Goal: Transaction & Acquisition: Book appointment/travel/reservation

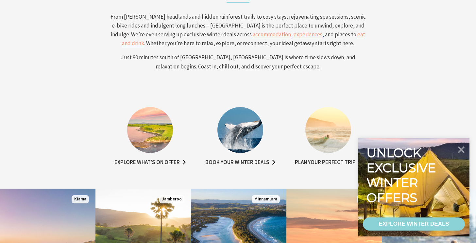
scroll to position [254, 0]
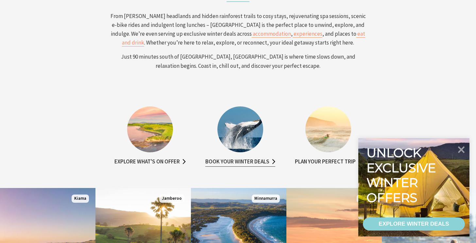
click at [244, 165] on link "Book your winter deals" at bounding box center [240, 161] width 70 height 9
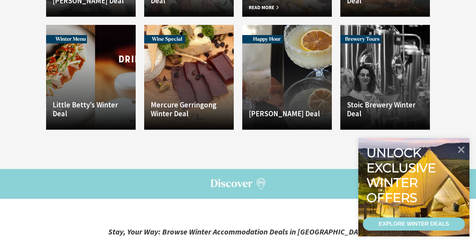
scroll to position [933, 0]
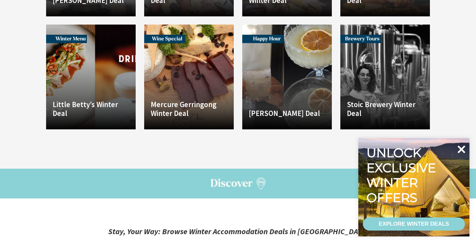
click at [463, 150] on icon at bounding box center [462, 149] width 8 height 8
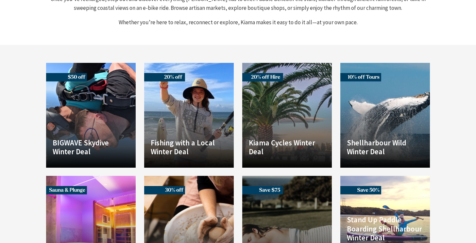
scroll to position [336, 0]
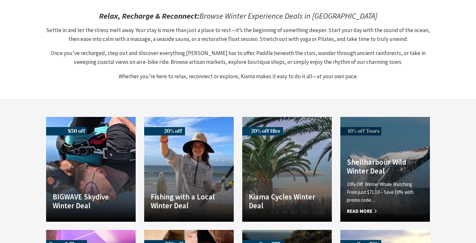
click at [380, 157] on h4 "Shellharbour Wild Winter Deal" at bounding box center [385, 166] width 77 height 18
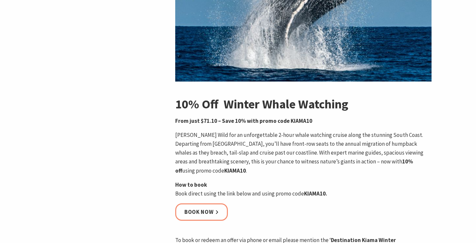
scroll to position [209, 0]
